Goal: Go to known website: Access a specific website the user already knows

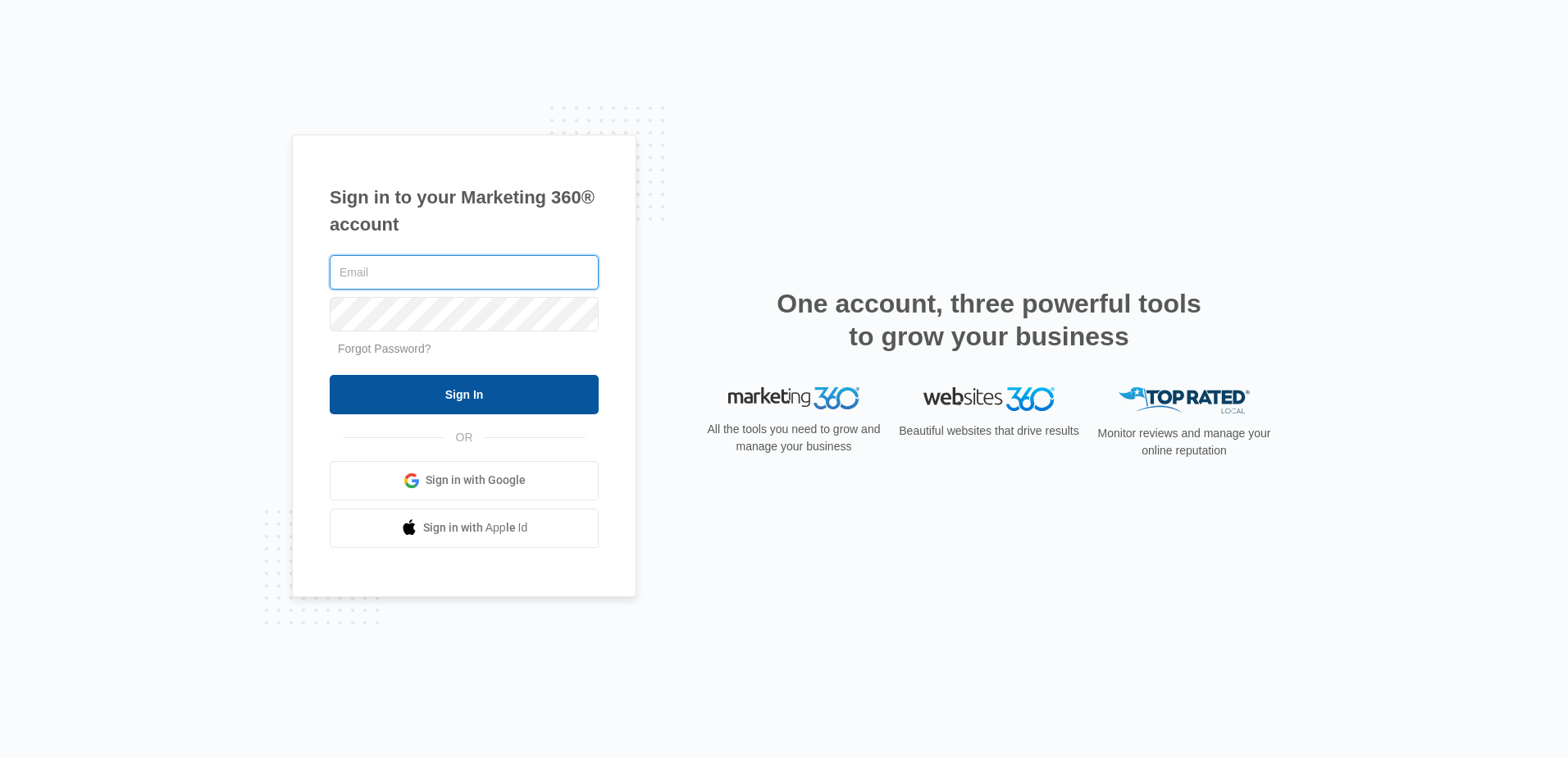
type input "[PERSON_NAME][EMAIL_ADDRESS][DOMAIN_NAME]"
click at [519, 410] on input "Sign In" at bounding box center [464, 395] width 269 height 40
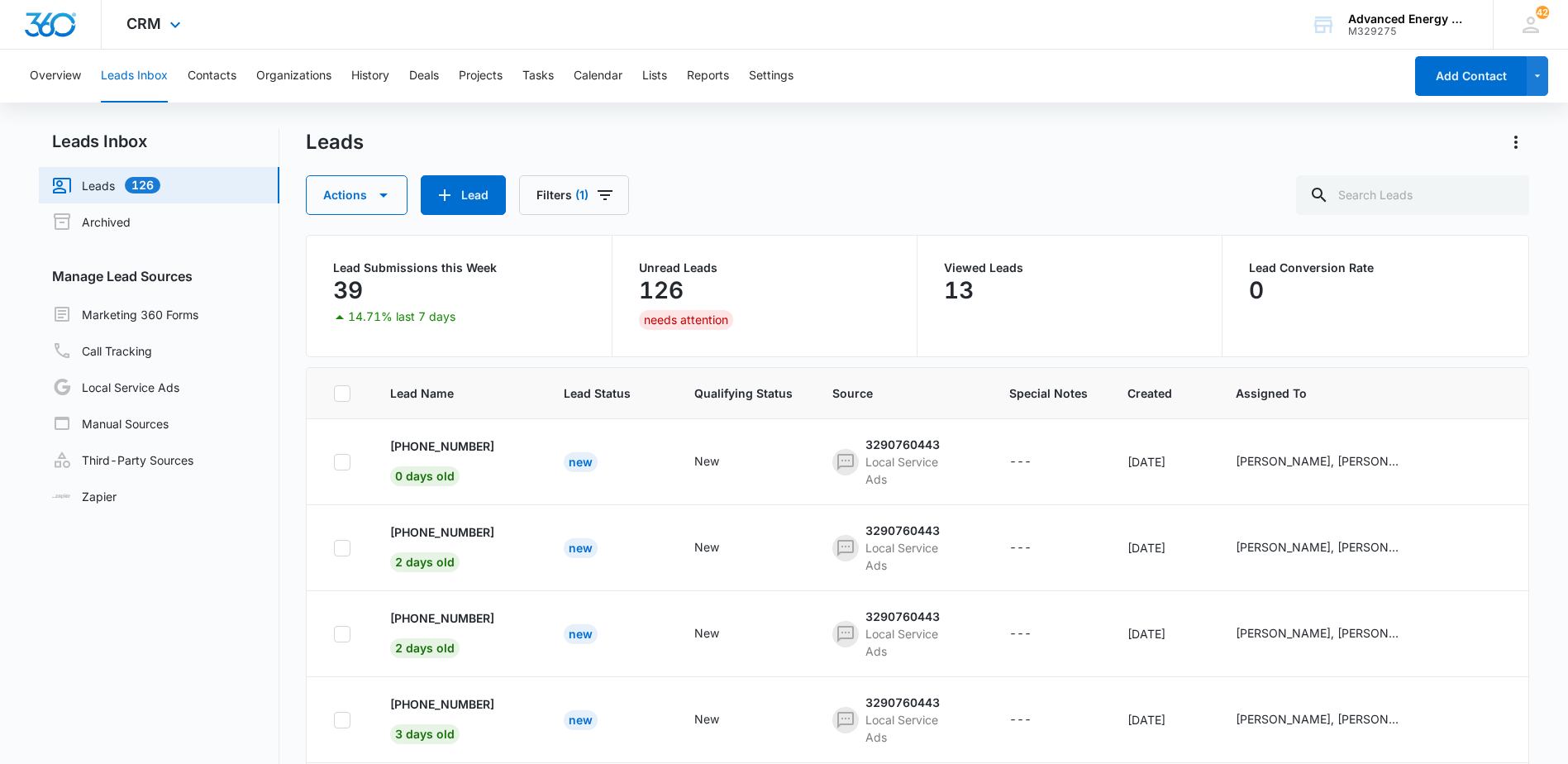
click at [62, 20] on img "Dashboard" at bounding box center [50, 24] width 53 height 24
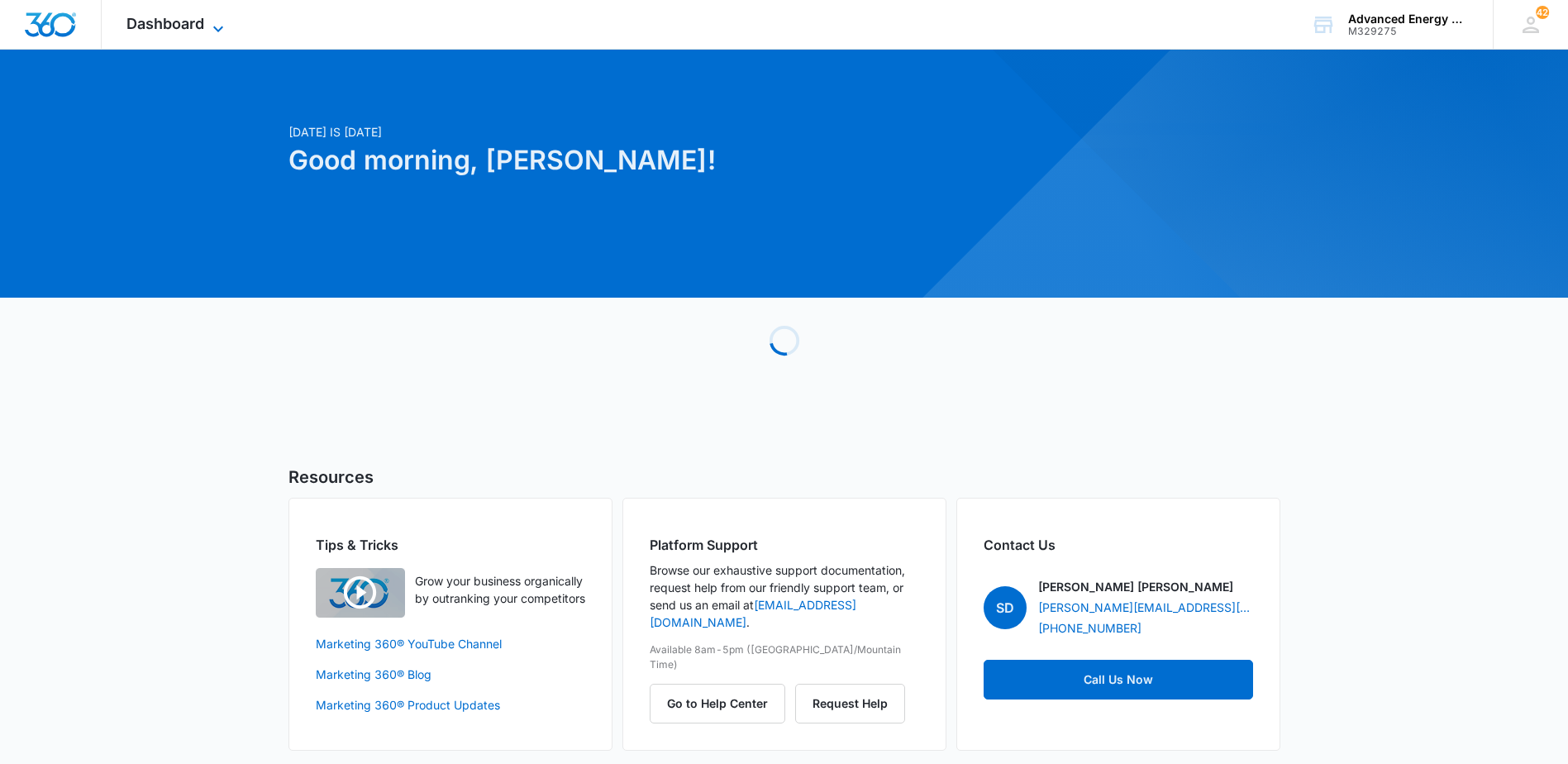
click at [158, 24] on span "Dashboard" at bounding box center [165, 24] width 77 height 17
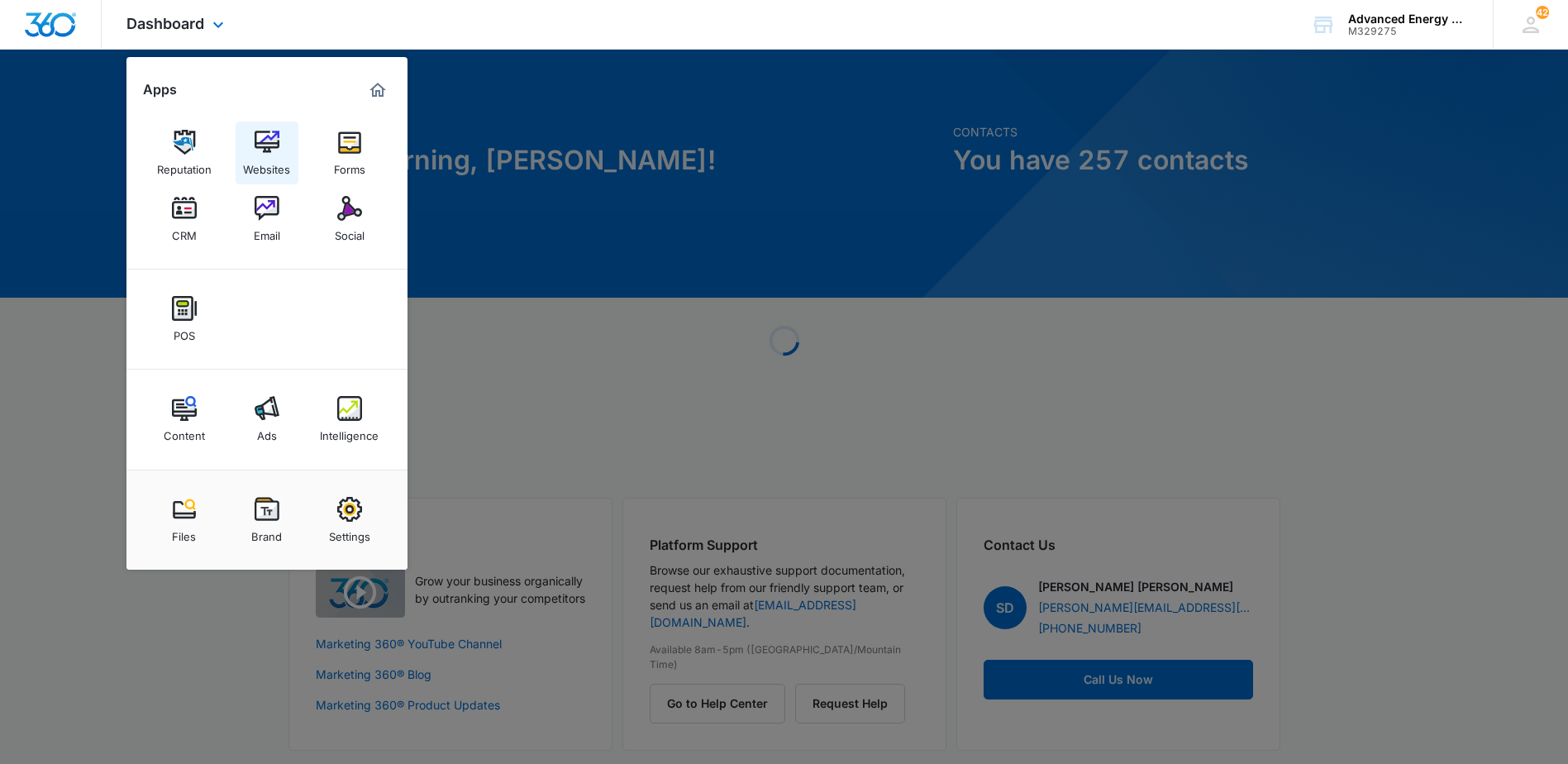
click at [244, 146] on link "Websites" at bounding box center [267, 153] width 63 height 63
